Goal: Task Accomplishment & Management: Manage account settings

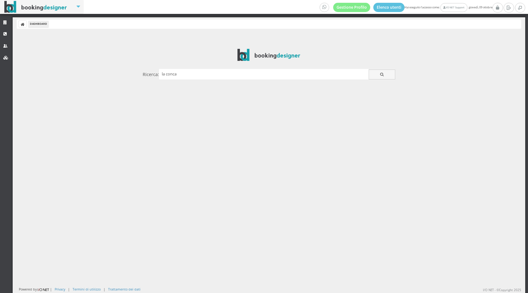
type input "la conca"
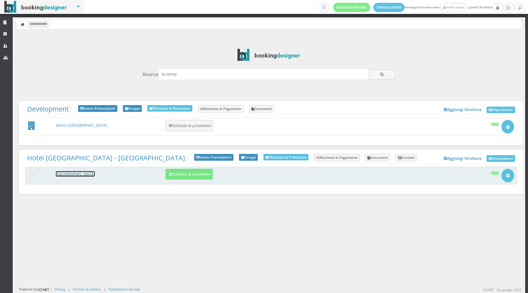
click at [67, 173] on link "[GEOGRAPHIC_DATA][PERSON_NAME]" at bounding box center [75, 173] width 39 height 5
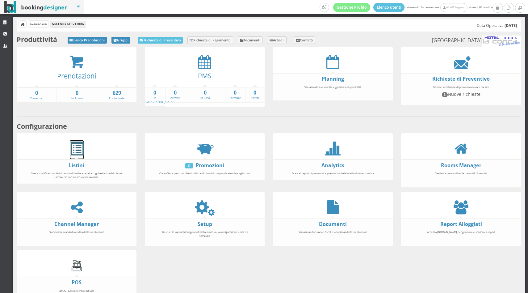
click at [80, 142] on span at bounding box center [77, 149] width 14 height 14
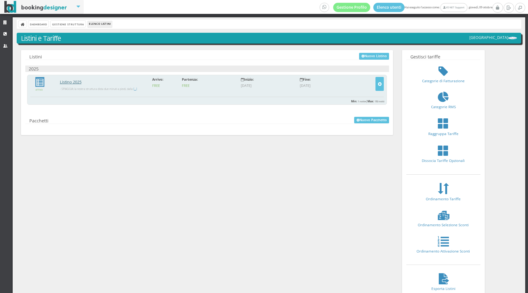
click at [74, 84] on link "Listino 2025" at bounding box center [71, 81] width 22 height 5
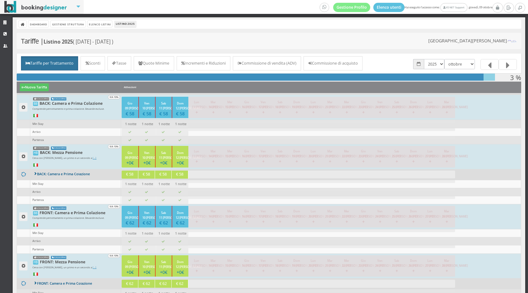
select select "1746050400"
click at [445, 59] on select "gennaio febbraio marzo aprile maggio giugno luglio agosto settembre ottobre nov…" at bounding box center [459, 64] width 31 height 10
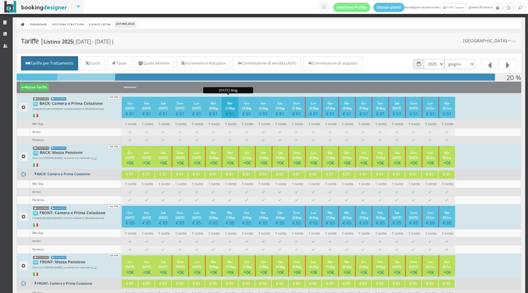
click at [227, 113] on h4 "€ 61" at bounding box center [230, 113] width 10 height 5
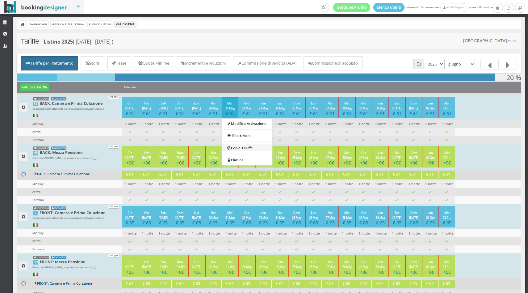
click at [247, 146] on link "Copia Tariffe" at bounding box center [247, 147] width 50 height 7
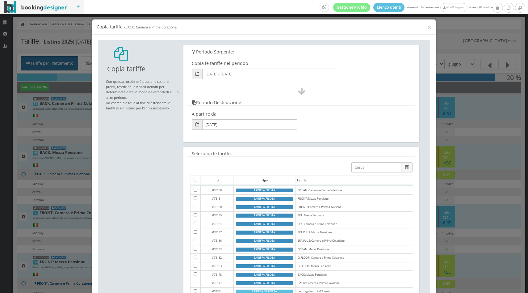
click at [227, 76] on input "Giovedì, 01 Maggio 2025 - Lunedì, 13 Ottobre 2025" at bounding box center [268, 74] width 133 height 10
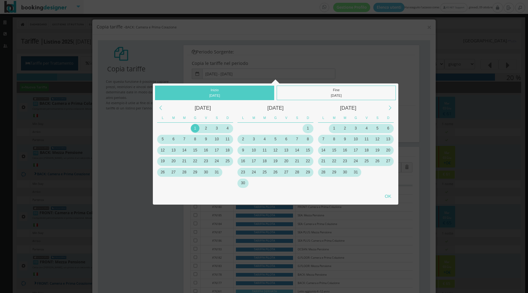
click at [206, 161] on div "23" at bounding box center [206, 160] width 9 height 9
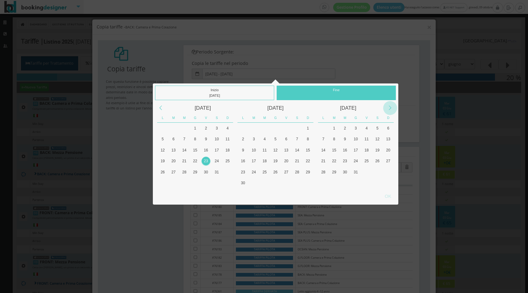
click at [387, 107] on div "Next Month" at bounding box center [390, 108] width 14 height 14
click at [369, 129] on div "3" at bounding box center [366, 128] width 9 height 9
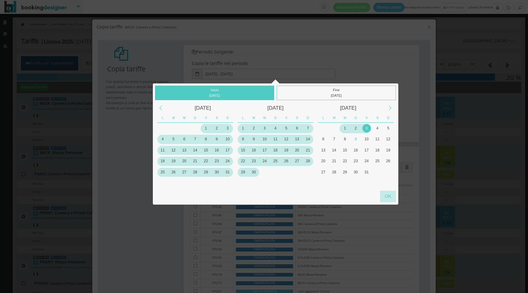
click at [388, 198] on div "OK" at bounding box center [388, 195] width 16 height 11
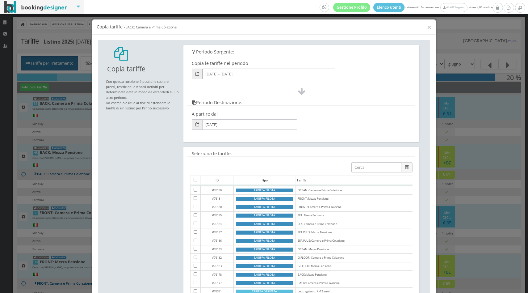
click at [235, 129] on input "Venerdì, 01 Maggio 2026" at bounding box center [249, 124] width 95 height 10
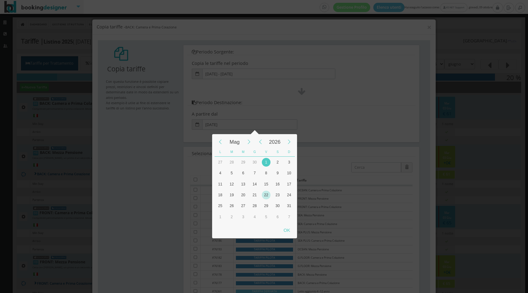
click at [265, 194] on div "22" at bounding box center [266, 194] width 9 height 9
click at [228, 84] on div "Mag 2026 L M M G V S D 30 31 1 2 3 4 5 6 7 8 9 10 11 12 13 14 15 16 17 18 19 20…" at bounding box center [264, 146] width 528 height 293
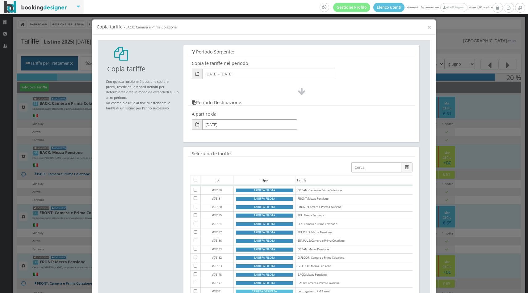
click at [225, 74] on input "Venerdì, 23 Maggio 2025 - Venerdì, 03 Ottobre 2025" at bounding box center [268, 74] width 133 height 10
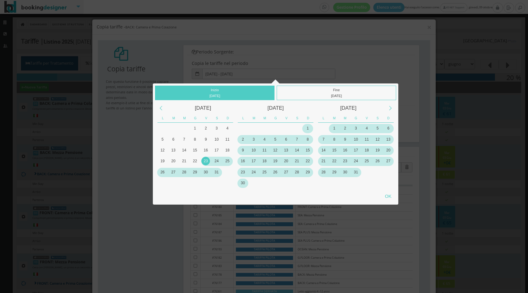
click at [215, 163] on div "24" at bounding box center [216, 160] width 9 height 9
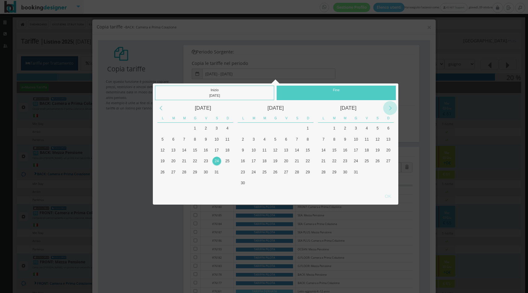
click at [391, 106] on div "Next Month" at bounding box center [390, 108] width 14 height 14
click at [377, 128] on div "4" at bounding box center [377, 128] width 9 height 9
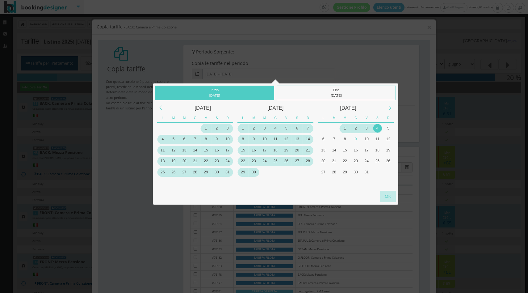
click at [386, 196] on div "OK" at bounding box center [388, 195] width 16 height 11
type input "Sabato, 24 Maggio 2025 - Sabato, 04 Ottobre 2025"
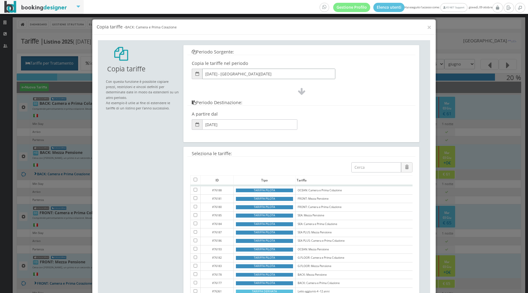
click at [234, 125] on input "Venerdì, 01 Maggio 2026" at bounding box center [249, 124] width 95 height 10
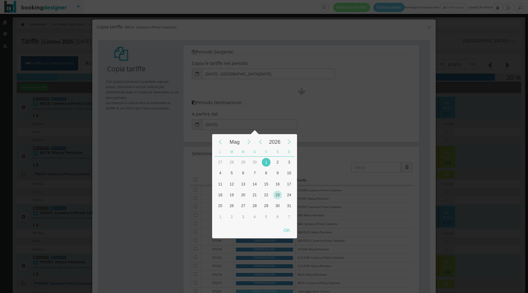
click at [277, 199] on div "23" at bounding box center [277, 194] width 9 height 9
click at [289, 234] on div "OK" at bounding box center [287, 229] width 16 height 11
type input "Sabato, 23 Maggio 2026"
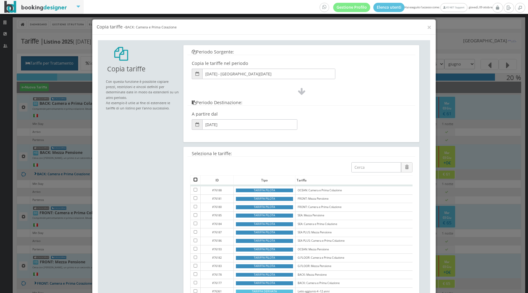
click at [194, 177] on input "checkbox" at bounding box center [196, 179] width 4 height 4
checkbox input "true"
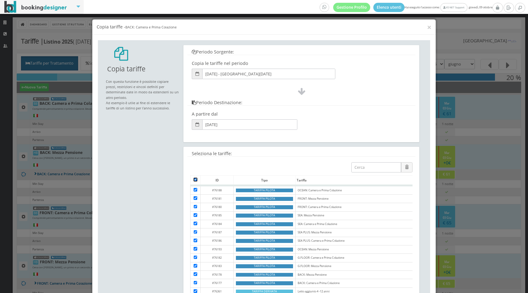
checkbox input "true"
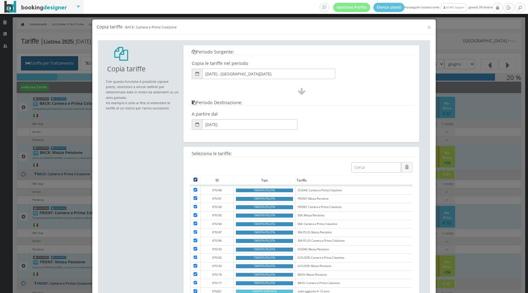
checkbox input "true"
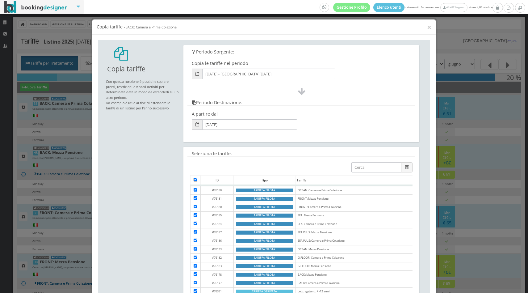
checkbox input "true"
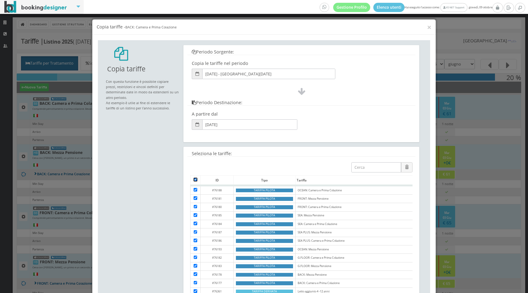
checkbox input "true"
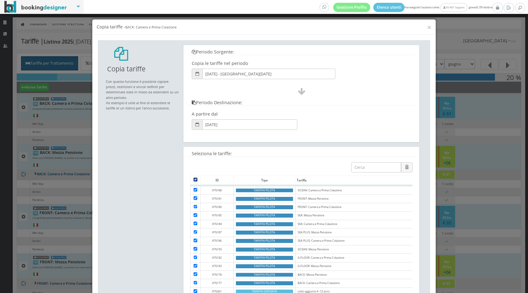
checkbox input "true"
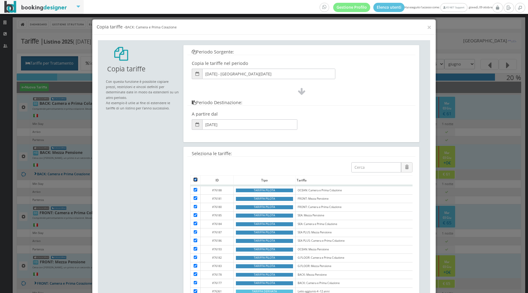
checkbox input "true"
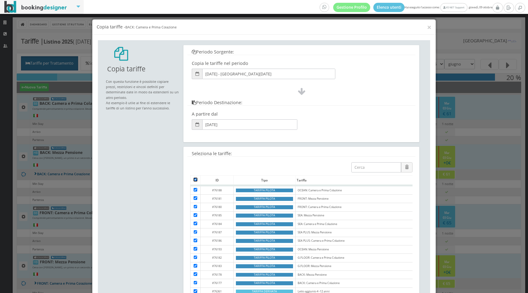
checkbox input "true"
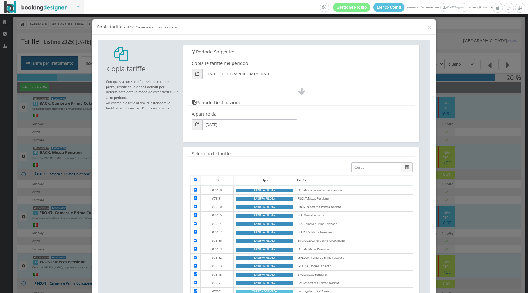
checkbox input "true"
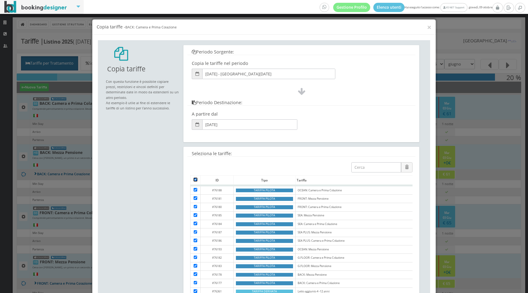
checkbox input "true"
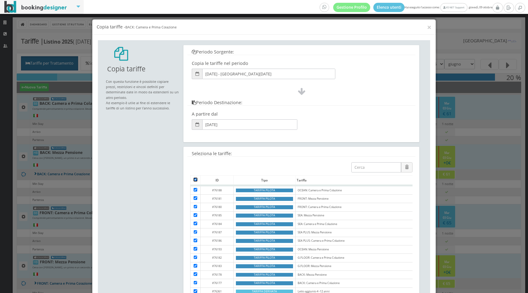
checkbox input "true"
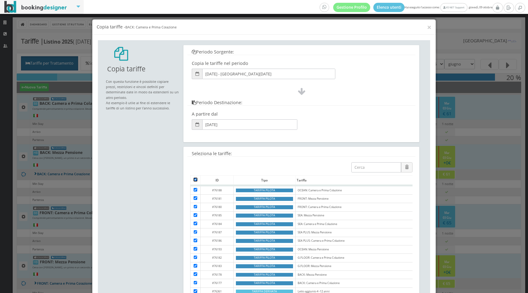
checkbox input "true"
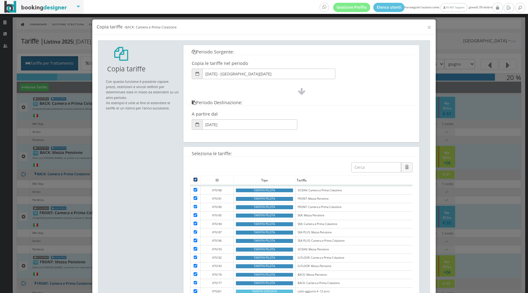
checkbox input "true"
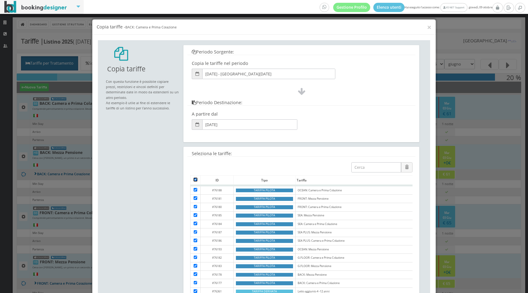
checkbox input "true"
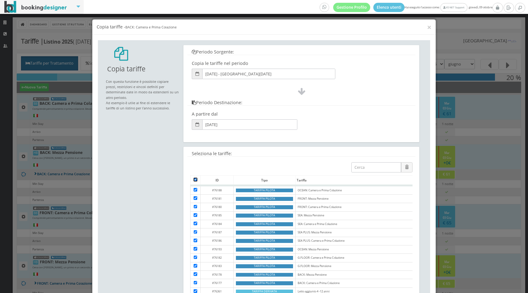
checkbox input "true"
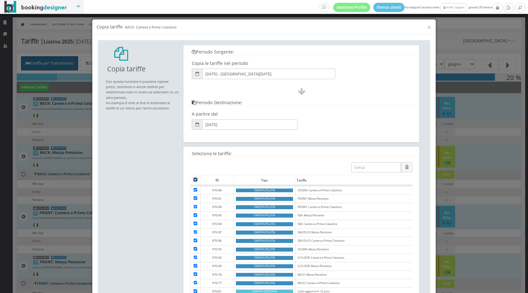
checkbox input "true"
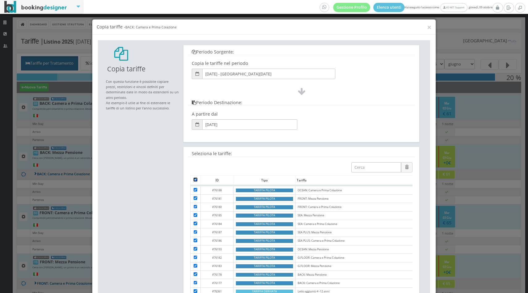
checkbox input "true"
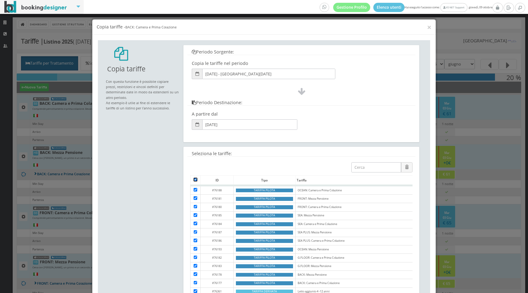
checkbox input "true"
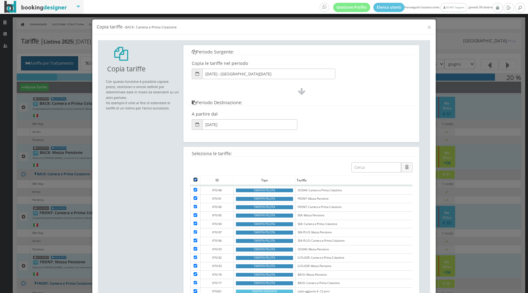
checkbox input "true"
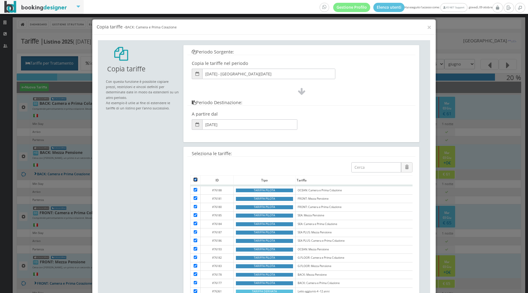
checkbox input "true"
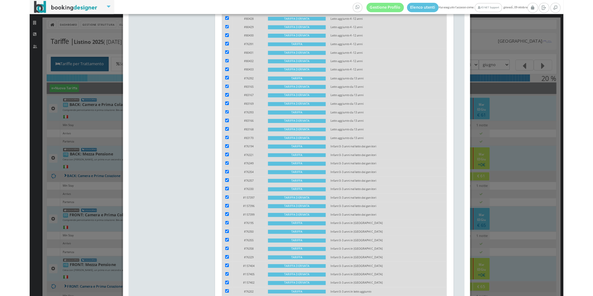
scroll to position [828, 0]
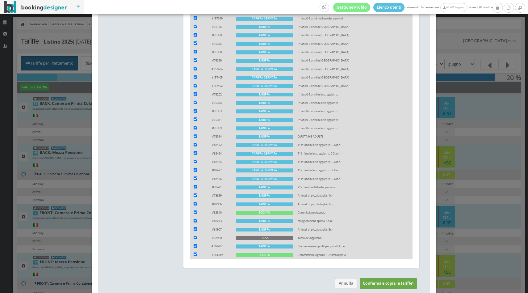
click at [384, 278] on button "Conferma e copia le tariffe" at bounding box center [389, 283] width 58 height 10
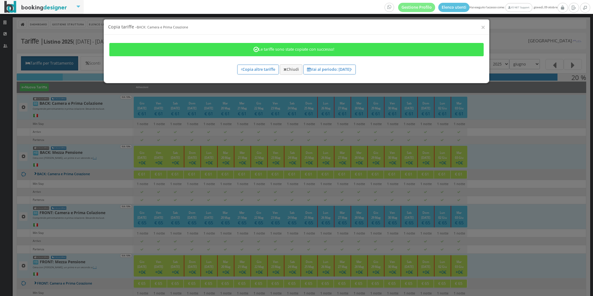
scroll to position [0, 0]
click at [310, 68] on link "Vai al periodo: 23/05/2026" at bounding box center [329, 70] width 52 height 10
click at [281, 65] on button "Chiudi" at bounding box center [291, 69] width 23 height 10
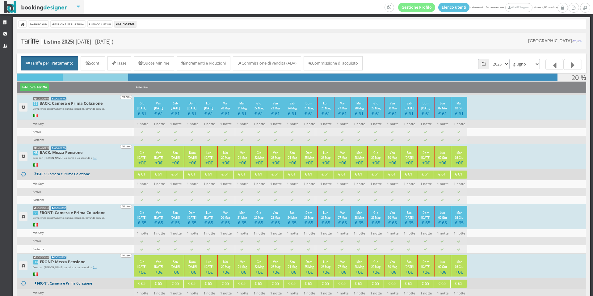
click at [527, 66] on link at bounding box center [572, 64] width 18 height 11
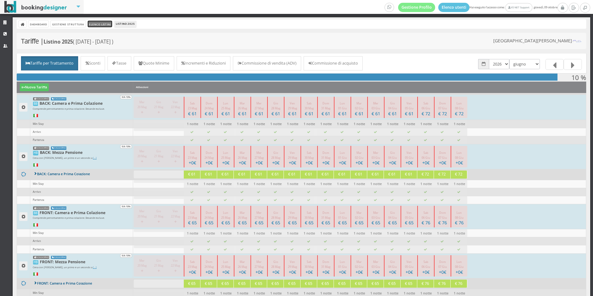
click at [103, 24] on link "Elenco Listini" at bounding box center [100, 24] width 25 height 6
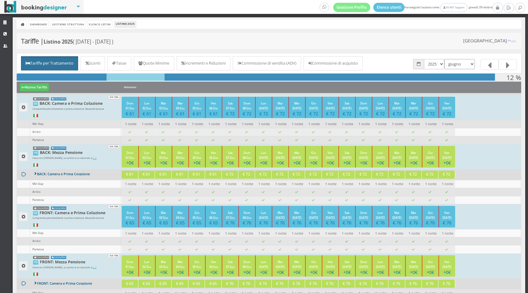
click at [461, 66] on select "gennaio febbraio marzo aprile maggio giugno luglio agosto settembre ottobre nov…" at bounding box center [459, 64] width 31 height 10
click at [433, 64] on select "2025 2026" at bounding box center [434, 64] width 20 height 10
select select "1767222000"
click at [424, 59] on select "2025 2026" at bounding box center [434, 64] width 20 height 10
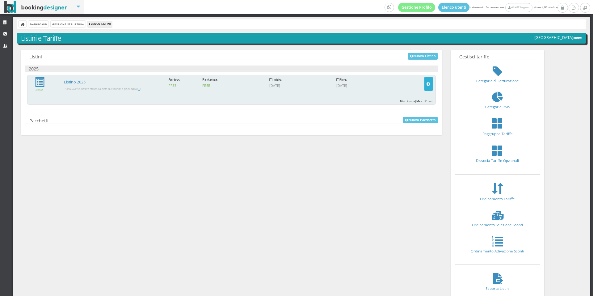
click at [427, 87] on button "button" at bounding box center [428, 84] width 8 height 14
click at [407, 111] on link "Modifica" at bounding box center [410, 113] width 44 height 7
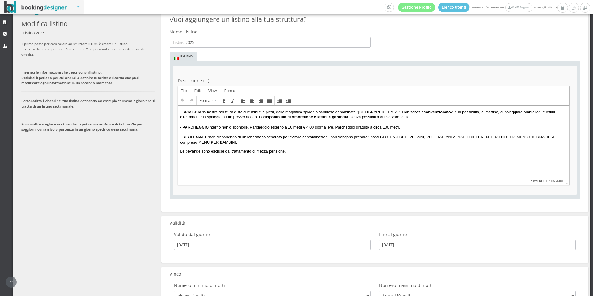
scroll to position [58, 0]
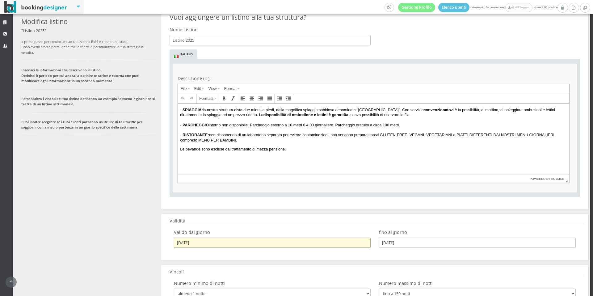
click at [218, 242] on input "[DATE]" at bounding box center [272, 242] width 197 height 10
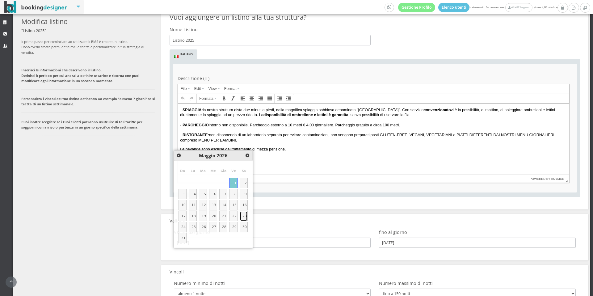
click at [242, 218] on link "23" at bounding box center [244, 216] width 8 height 10
type input "[DATE]"
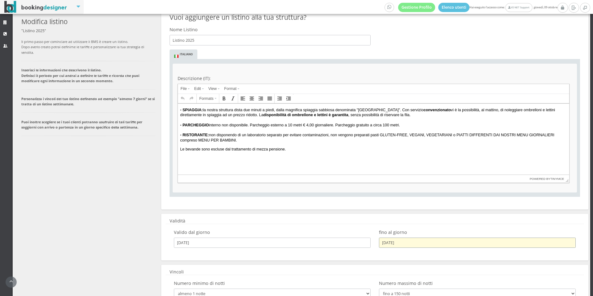
click at [422, 243] on input "[DATE]" at bounding box center [477, 242] width 197 height 10
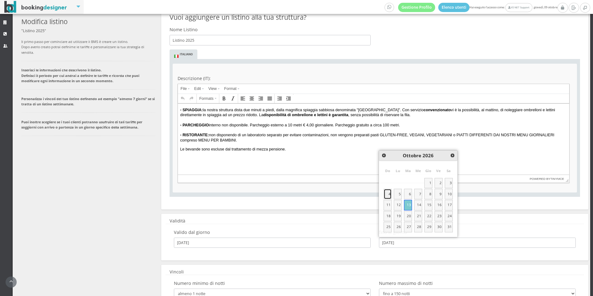
click at [385, 194] on link "4" at bounding box center [387, 194] width 8 height 10
type input "[DATE]"
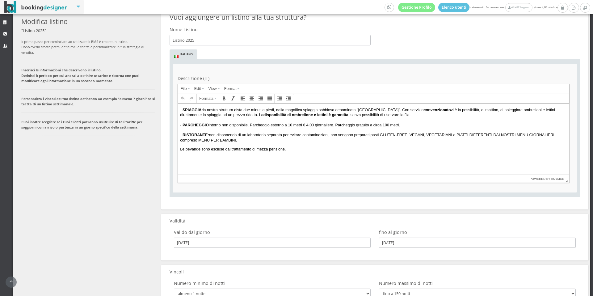
scroll to position [164, 0]
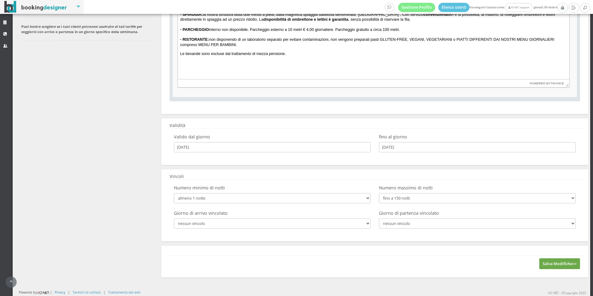
click at [553, 264] on button "Salva Modifiche>>" at bounding box center [559, 263] width 41 height 10
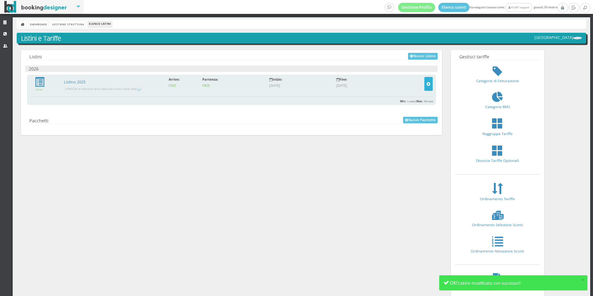
click at [430, 82] on icon "button" at bounding box center [428, 84] width 4 height 4
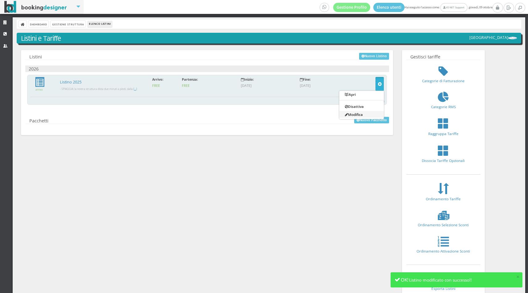
click at [366, 112] on link "Modifica" at bounding box center [361, 113] width 44 height 7
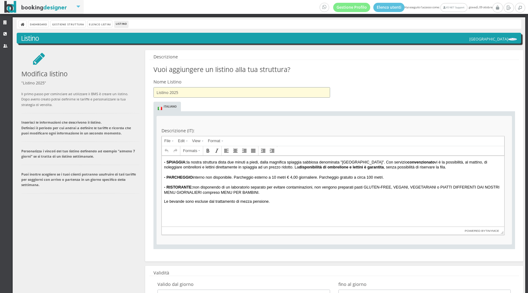
click at [206, 90] on input "Listino 2025" at bounding box center [241, 92] width 177 height 10
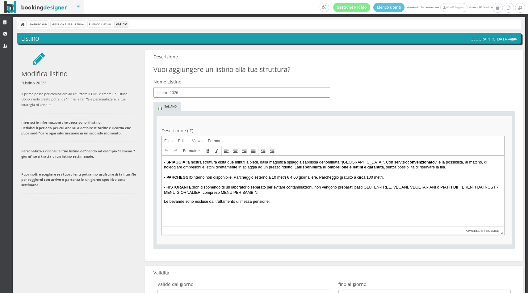
type input "Listino 2026"
click at [325, 127] on fieldset "Descrizione (IT): File Edit View Format Formats Powered by tinymce Inserisci la…" at bounding box center [334, 179] width 348 height 121
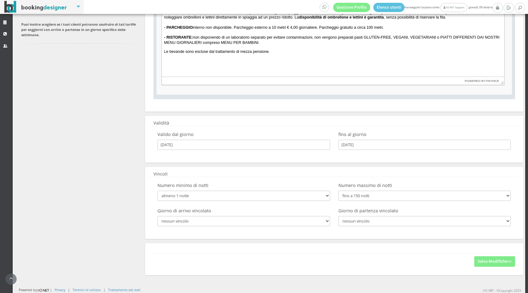
click at [493, 267] on div "Salva Modifiche>>" at bounding box center [334, 263] width 370 height 15
click at [492, 262] on button "Salva Modifiche>>" at bounding box center [494, 261] width 41 height 10
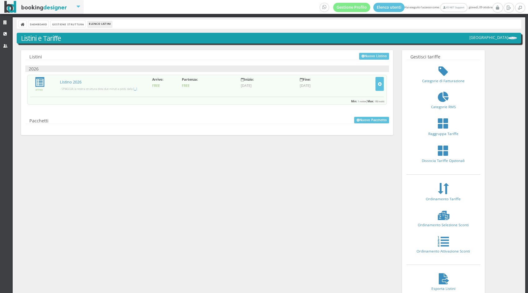
click at [62, 19] on div "Dashboard Gestione Struttura Elenco Listini Listini e Tariffe [GEOGRAPHIC_DATA]…" at bounding box center [269, 182] width 513 height 331
click at [60, 23] on link "Gestione Struttura" at bounding box center [68, 24] width 35 height 6
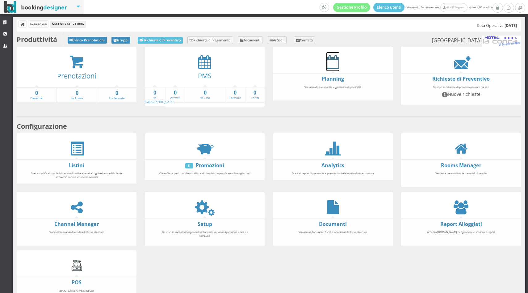
click at [333, 65] on icon at bounding box center [332, 62] width 13 height 14
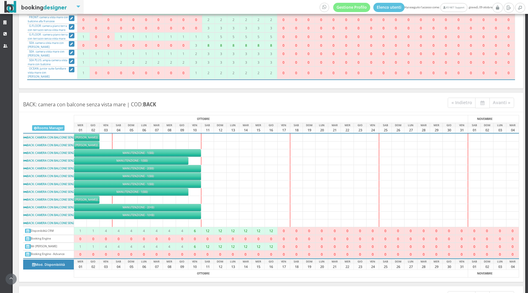
scroll to position [188, 0]
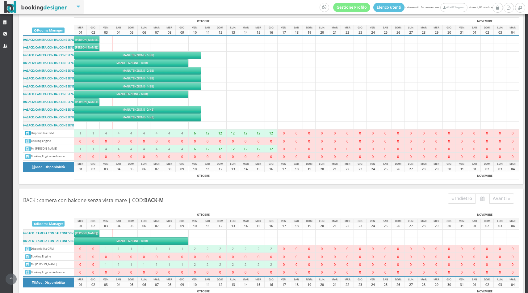
click at [30, 131] on link at bounding box center [28, 133] width 6 height 5
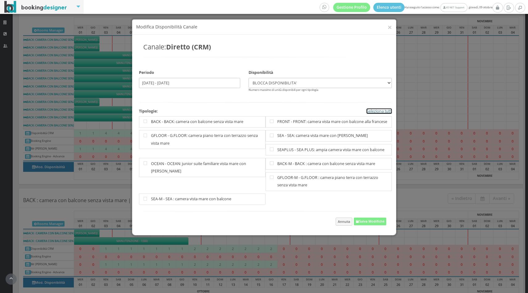
click at [382, 109] on link "Seleziona tutti" at bounding box center [378, 110] width 25 height 5
checkbox input"] "true"
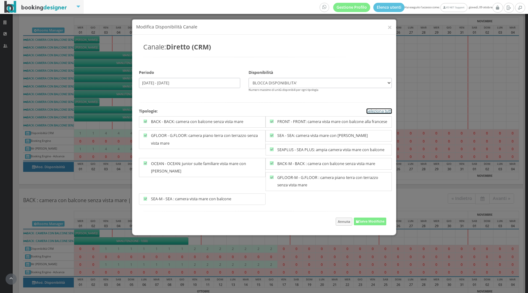
checkbox input"] "true"
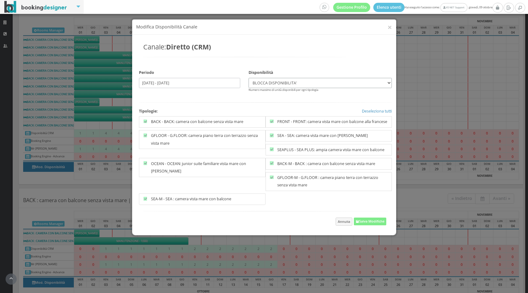
click at [289, 80] on select "BLOCCA DISPONIBILITA' 1 disponibile 2 disponibili 3 disponibili 4 disponibili 5…" at bounding box center [319, 83] width 143 height 10
select select "40"
click at [248, 78] on select "BLOCCA DISPONIBILITA' 1 disponibile 2 disponibili 3 disponibili 4 disponibili 5…" at bounding box center [319, 83] width 143 height 10
click at [167, 86] on input "01/10/2025 - 01/10/2025" at bounding box center [189, 83] width 101 height 10
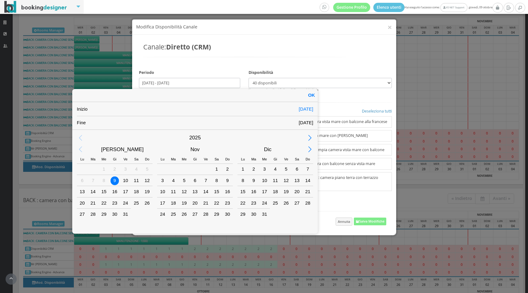
click at [309, 133] on div "Next Year" at bounding box center [310, 138] width 14 height 14
click at [112, 148] on div "[PERSON_NAME]" at bounding box center [122, 148] width 73 height 11
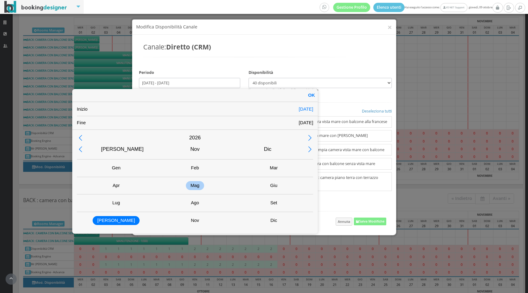
click at [212, 184] on div "Mag" at bounding box center [195, 185] width 79 height 17
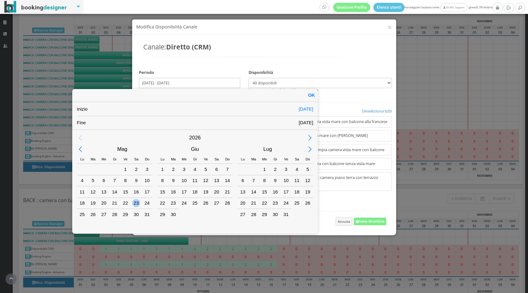
click at [137, 200] on div "23" at bounding box center [136, 203] width 8 height 8
click at [308, 147] on div "Next Month" at bounding box center [310, 149] width 14 height 14
click at [297, 165] on div "3" at bounding box center [297, 169] width 8 height 8
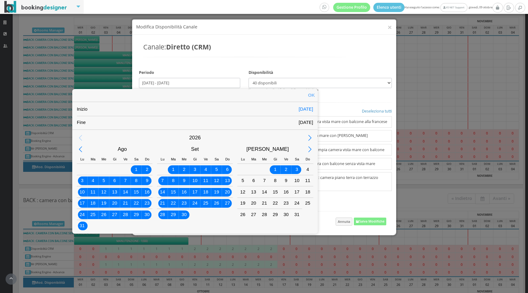
click at [311, 97] on div "OK" at bounding box center [311, 95] width 13 height 13
type input "23/05/2026 - 03/10/2026"
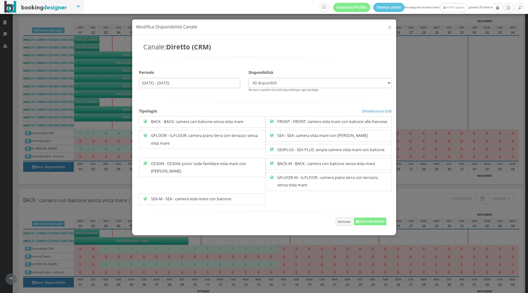
click at [367, 229] on div "Salva Modifiche Annulla" at bounding box center [265, 217] width 253 height 25
click at [364, 223] on button "Salva Modifiche" at bounding box center [370, 221] width 32 height 8
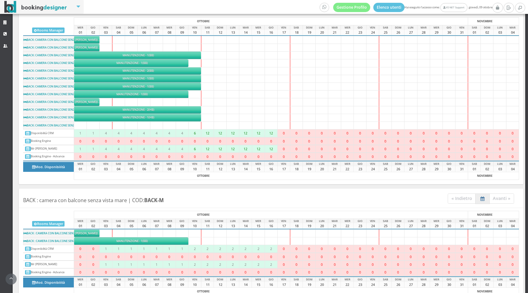
click at [483, 196] on icon "button" at bounding box center [482, 198] width 4 height 4
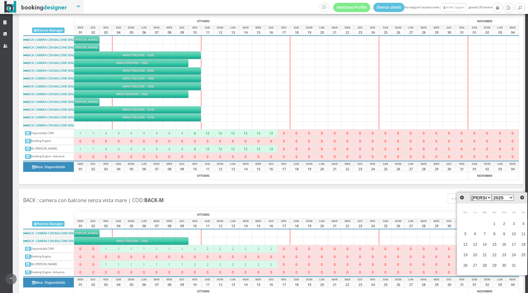
click at [501, 199] on select "2015 2016 2017 2018 2019 2020 2021 2022 2023 2024 2025 2026 2027 2028 2029 2030…" at bounding box center [503, 197] width 22 height 6
click at [492, 199] on select "2016 2017 2018 2019 2020 2021 2022 2023 2024 2025 2026 2027 2028 2029 2030 2031…" at bounding box center [503, 197] width 22 height 6
click at [487, 199] on select "Gen Feb Mar Apr Mag Giu Lug Ago Set Ott Nov Dic" at bounding box center [481, 197] width 22 height 6
click at [492, 239] on td "12" at bounding box center [495, 244] width 10 height 10
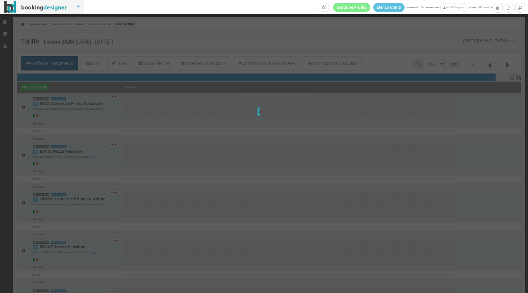
select select "1782856800"
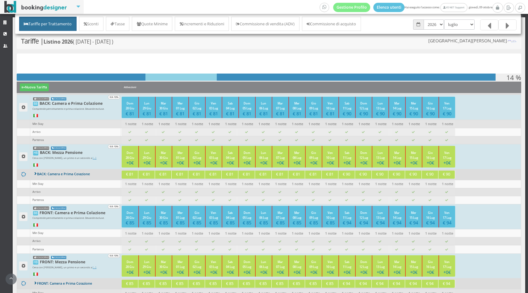
select select "1785535200"
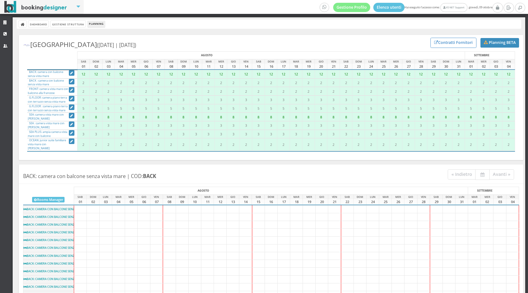
scroll to position [309, 0]
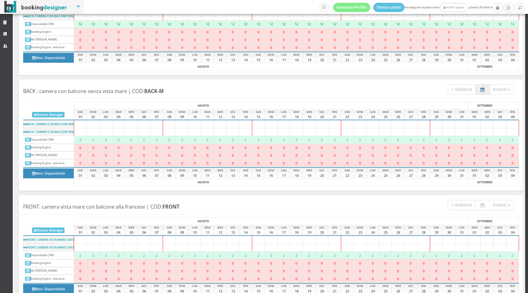
click at [482, 87] on icon "button" at bounding box center [482, 89] width 4 height 4
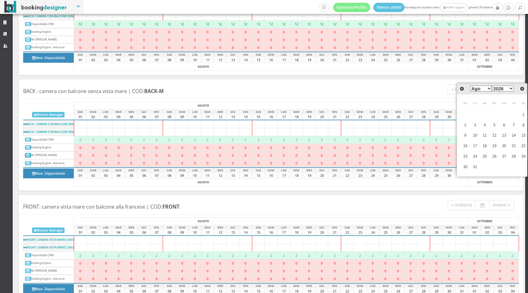
click at [27, 154] on icon at bounding box center [27, 155] width 3 height 3
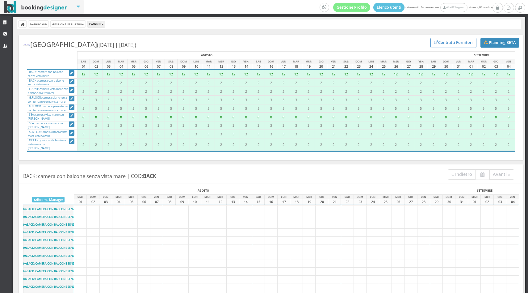
scroll to position [281, 0]
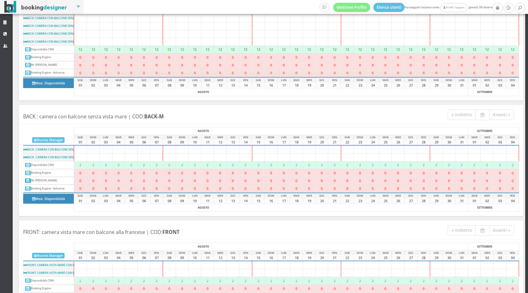
click at [28, 179] on icon at bounding box center [27, 180] width 3 height 3
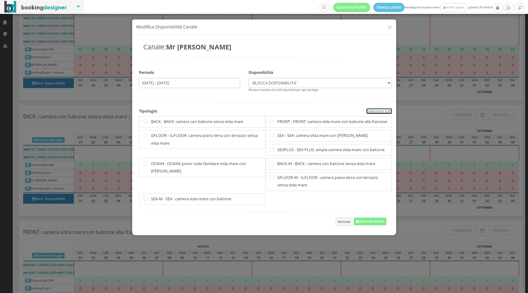
click at [377, 111] on link "Seleziona tutti" at bounding box center [378, 110] width 25 height 5
checkbox input"] "true"
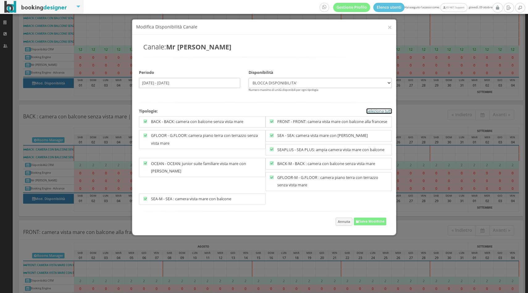
checkbox input"] "true"
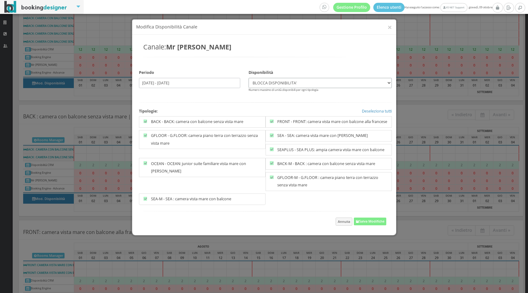
click at [286, 82] on select "BLOCCA DISPONIBILITA' 1 disponibile 2 disponibili 3 disponibili 4 disponibili 5…" at bounding box center [319, 83] width 143 height 10
select select "40"
click at [248, 78] on select "BLOCCA DISPONIBILITA' 1 disponibile 2 disponibili 3 disponibili 4 disponibili 5…" at bounding box center [319, 83] width 143 height 10
click at [180, 80] on input "01/08/2026 - 01/08/2026" at bounding box center [189, 83] width 101 height 10
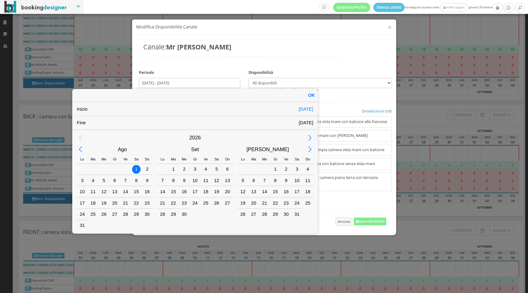
click at [119, 152] on div "Ago" at bounding box center [122, 148] width 73 height 11
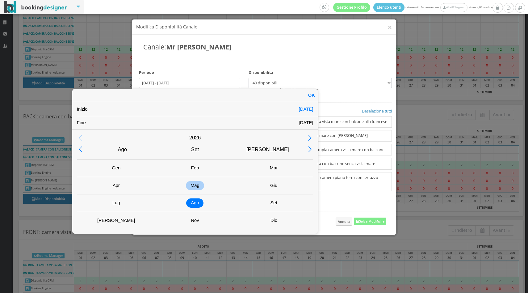
click at [194, 189] on div "Mag" at bounding box center [195, 185] width 18 height 9
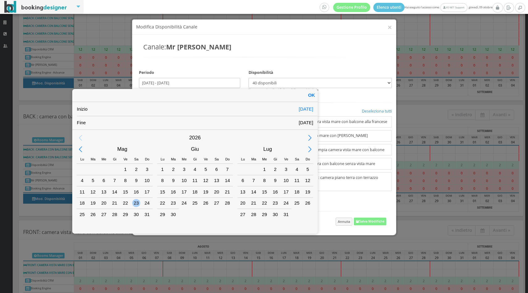
click at [135, 201] on div "23" at bounding box center [136, 203] width 8 height 8
click at [314, 147] on div "Next Month" at bounding box center [310, 149] width 14 height 14
click at [309, 152] on div "Next Month" at bounding box center [310, 149] width 14 height 14
click at [298, 165] on div "3" at bounding box center [296, 169] width 11 height 11
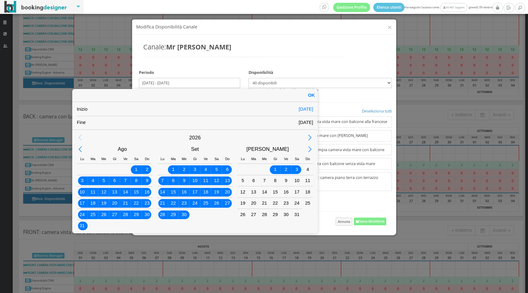
click at [307, 97] on div "OK" at bounding box center [311, 95] width 13 height 13
type input "23/05/2026 - 03/10/2026"
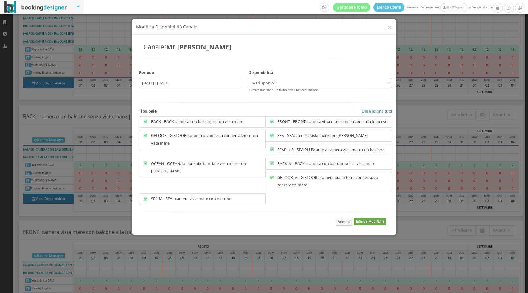
click at [359, 225] on button "Salva Modifiche" at bounding box center [370, 221] width 32 height 8
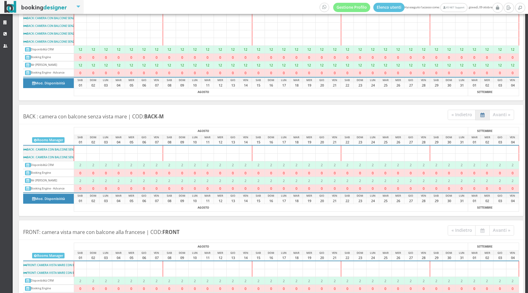
click at [483, 113] on icon "button" at bounding box center [482, 115] width 4 height 4
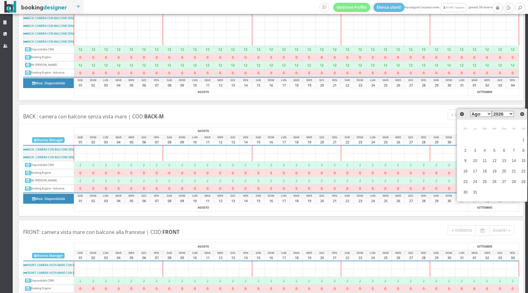
click at [501, 116] on div "Gen Feb Mar Apr Mag Giu Lug Ago Set Ott Nov Dic 2016 2017 2018 2019 2020 2021 2…" at bounding box center [492, 114] width 48 height 8
click at [498, 114] on select "2016 2017 2018 2019 2020 2021 2022 2023 2024 2025 2026 2027 2028 2029 2030 2031…" at bounding box center [503, 114] width 22 height 6
click at [504, 152] on link "7" at bounding box center [504, 150] width 8 height 10
